Goal: Information Seeking & Learning: Learn about a topic

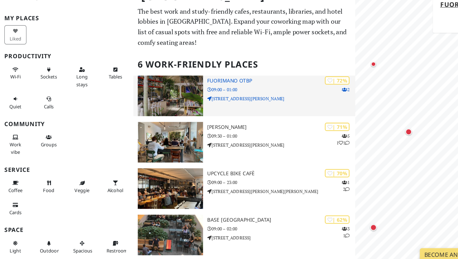
click at [186, 97] on h3 "Fuorimano OTBP" at bounding box center [241, 97] width 127 height 5
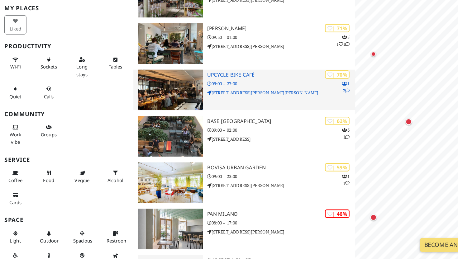
scroll to position [77, 0]
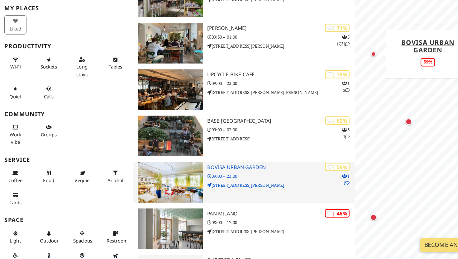
click at [201, 180] on h3 "Bovisa Urban Garden" at bounding box center [241, 180] width 127 height 5
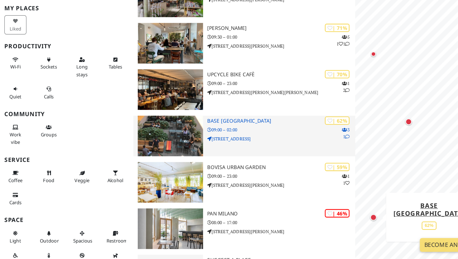
scroll to position [112, 0]
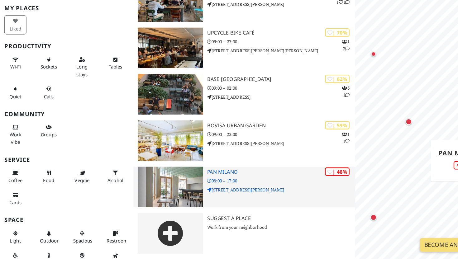
click at [193, 184] on h3 "Pan Milano" at bounding box center [241, 184] width 127 height 5
